Goal: Find specific page/section: Find specific page/section

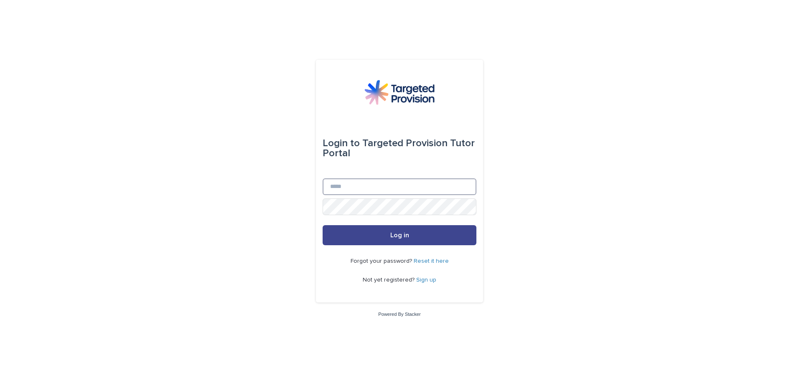
type input "**********"
click at [391, 237] on span "Log in" at bounding box center [399, 235] width 19 height 7
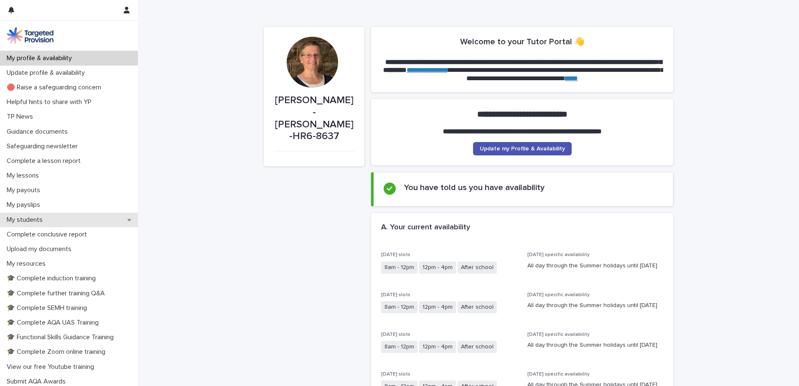
click at [56, 223] on div "My students" at bounding box center [69, 220] width 138 height 15
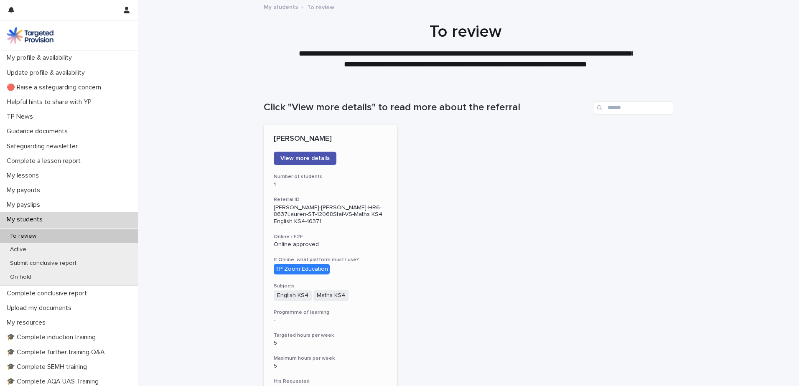
click at [345, 234] on h3 "Online / F2F" at bounding box center [330, 237] width 113 height 7
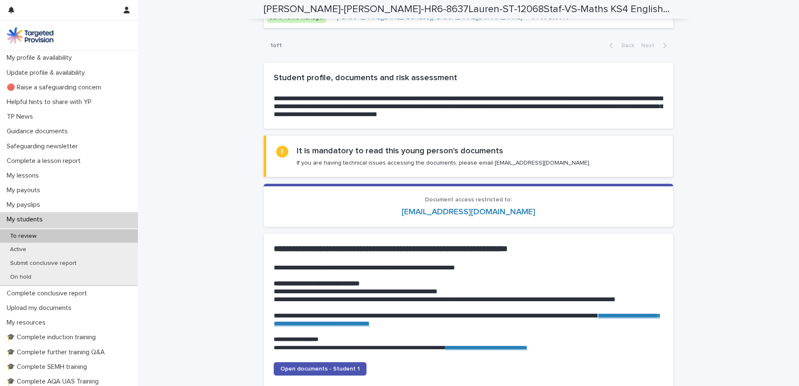
scroll to position [752, 0]
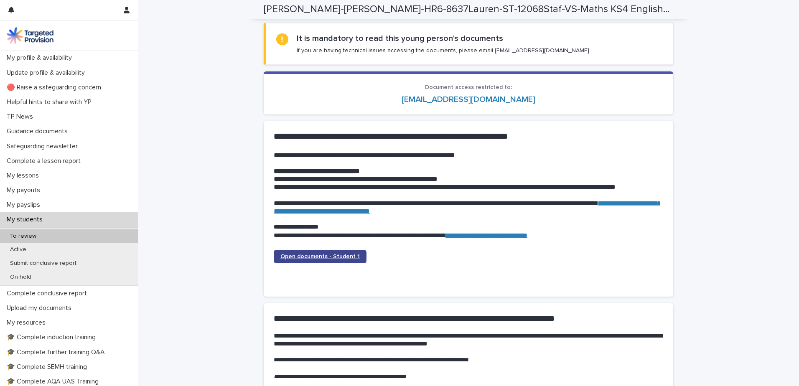
click at [321, 260] on link "Open documents - Student 1" at bounding box center [320, 256] width 93 height 13
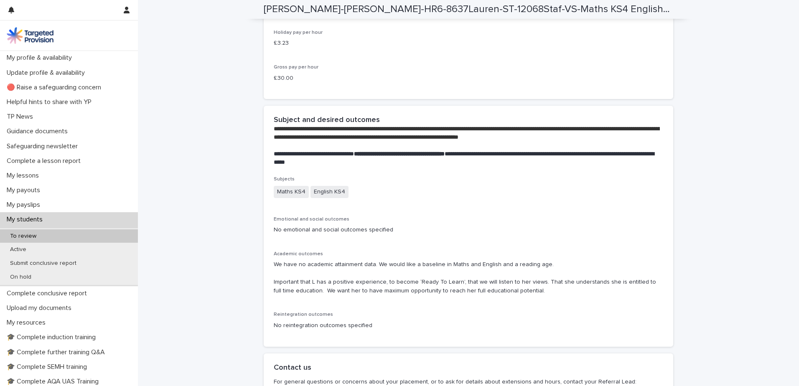
scroll to position [1704, 0]
